Goal: Check status

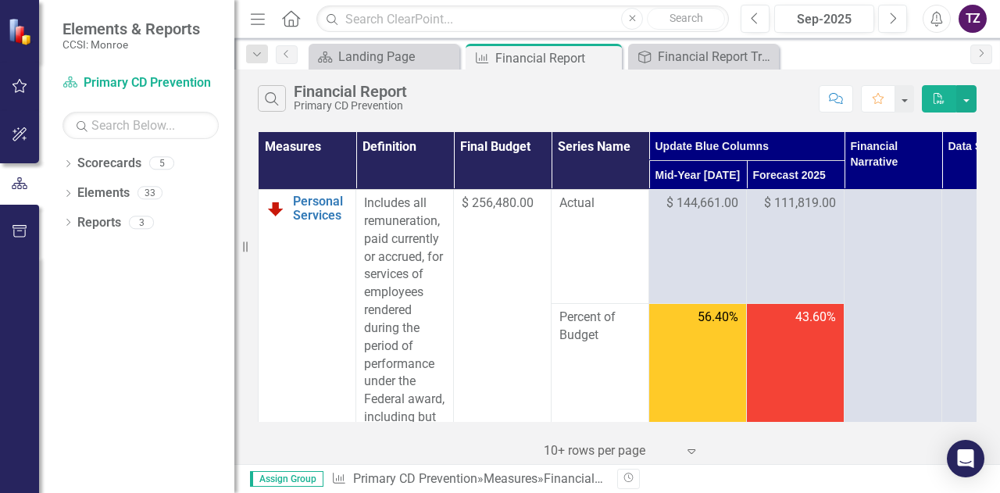
click at [787, 332] on td "43.60%" at bounding box center [796, 394] width 98 height 181
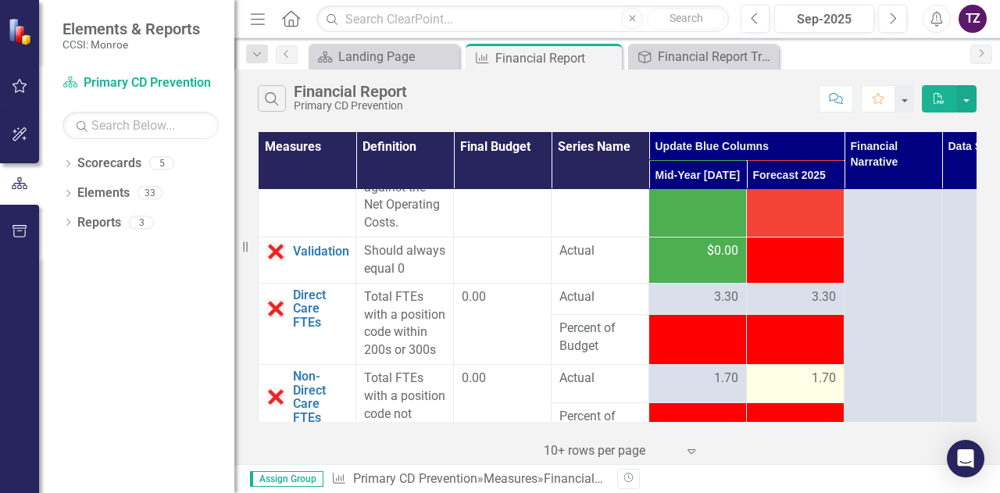
scroll to position [4737, 0]
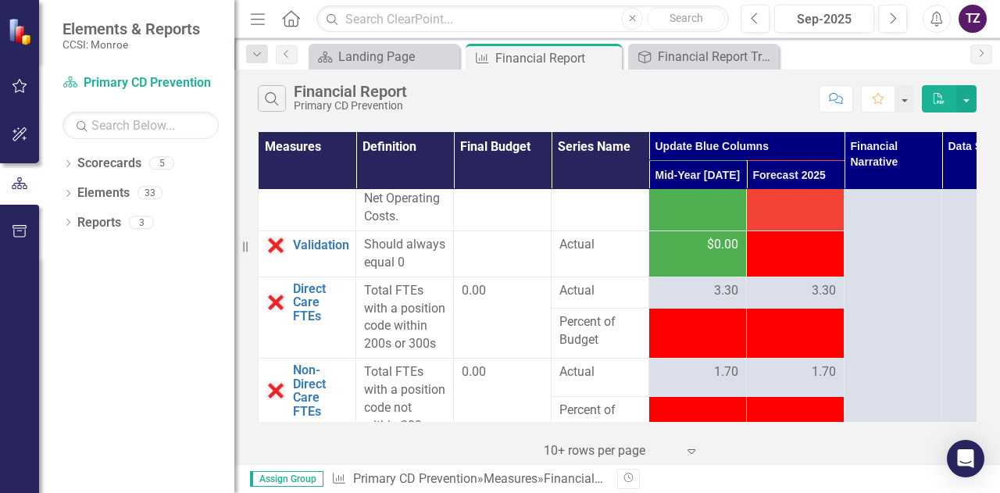
click at [778, 252] on span "-$1,754.00" at bounding box center [807, 244] width 58 height 15
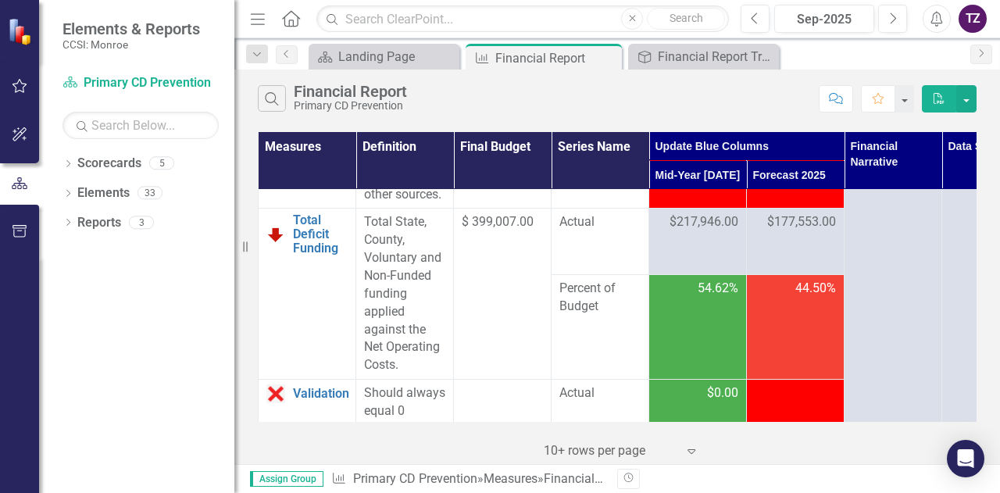
scroll to position [4589, 0]
click at [803, 231] on span "$177,553.00" at bounding box center [801, 222] width 69 height 18
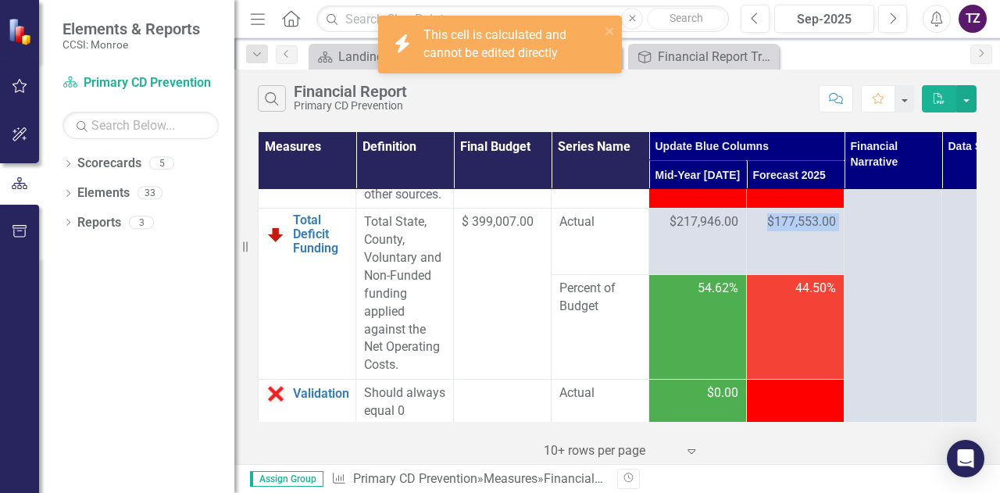
click at [803, 231] on span "$177,553.00" at bounding box center [801, 222] width 69 height 18
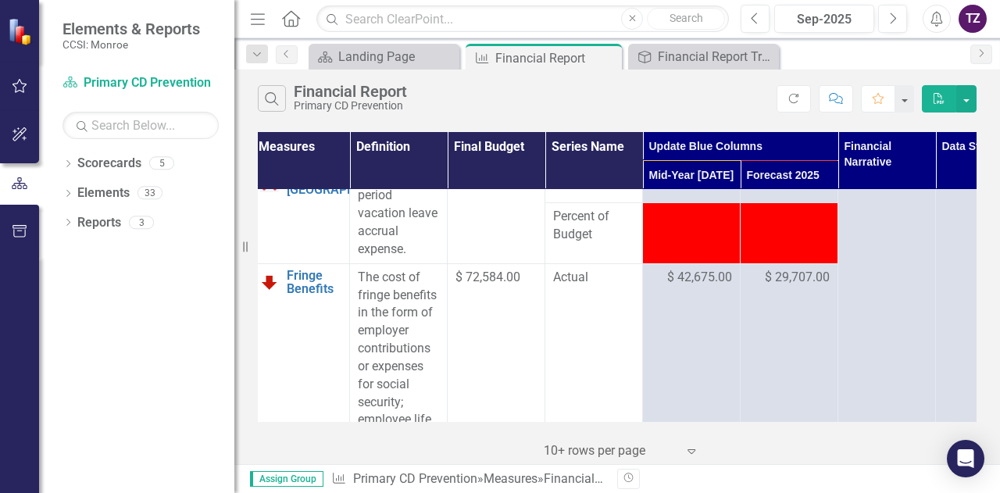
scroll to position [0, 6]
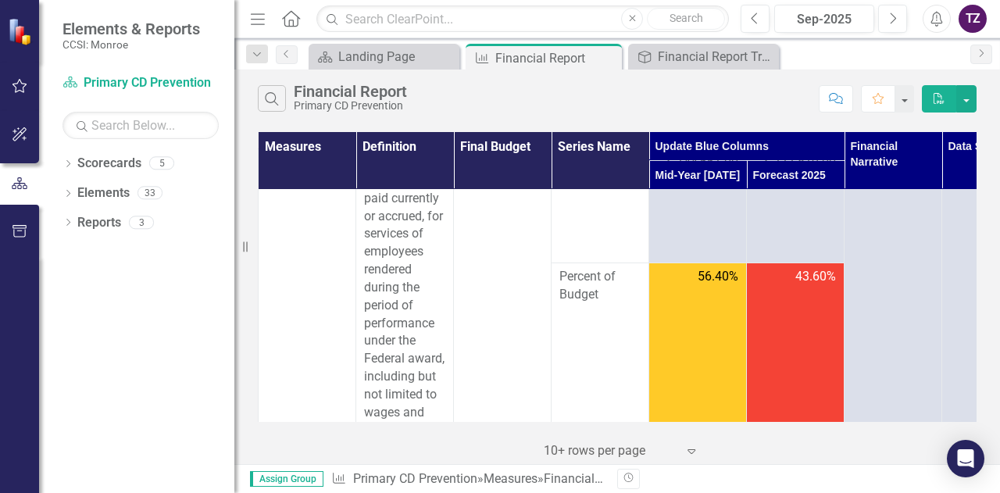
scroll to position [84, 0]
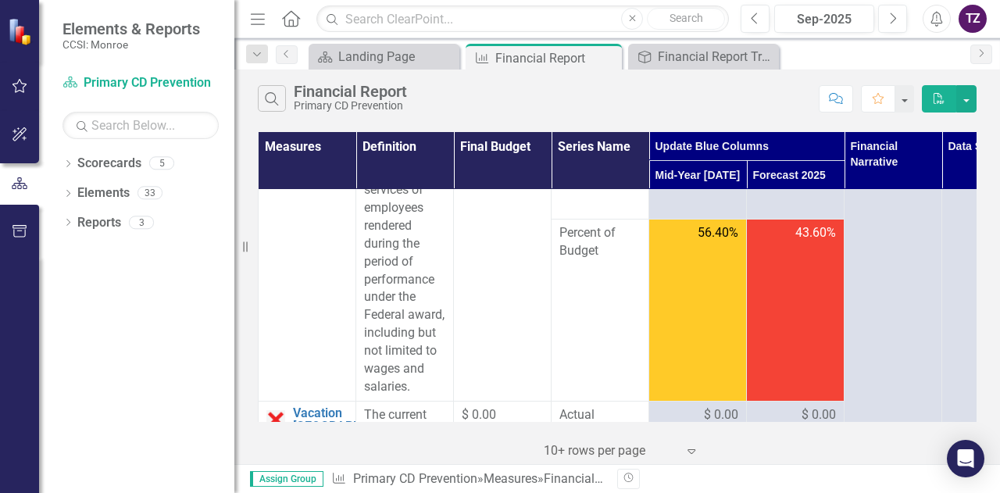
click at [805, 276] on td "43.60%" at bounding box center [796, 310] width 98 height 181
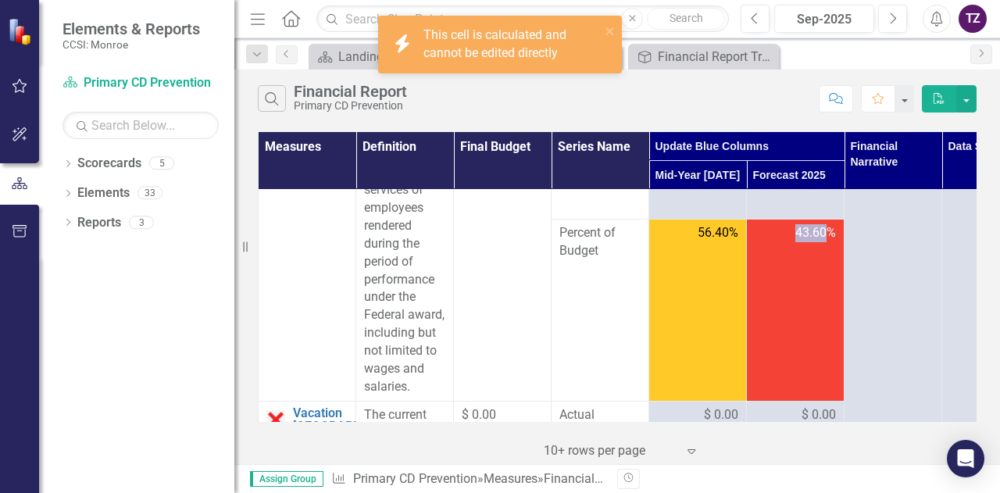
scroll to position [0, 0]
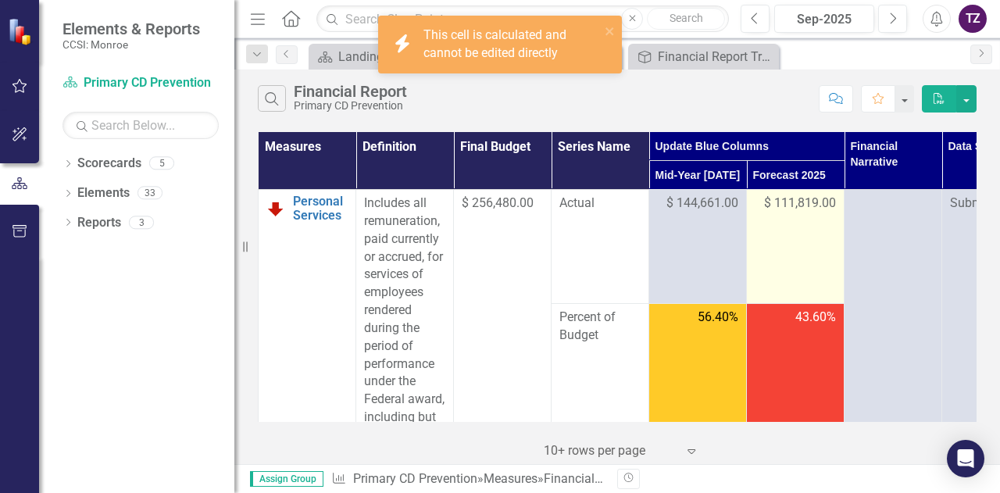
click at [797, 210] on span "$ 111,819.00" at bounding box center [800, 204] width 72 height 18
